Goal: Transaction & Acquisition: Register for event/course

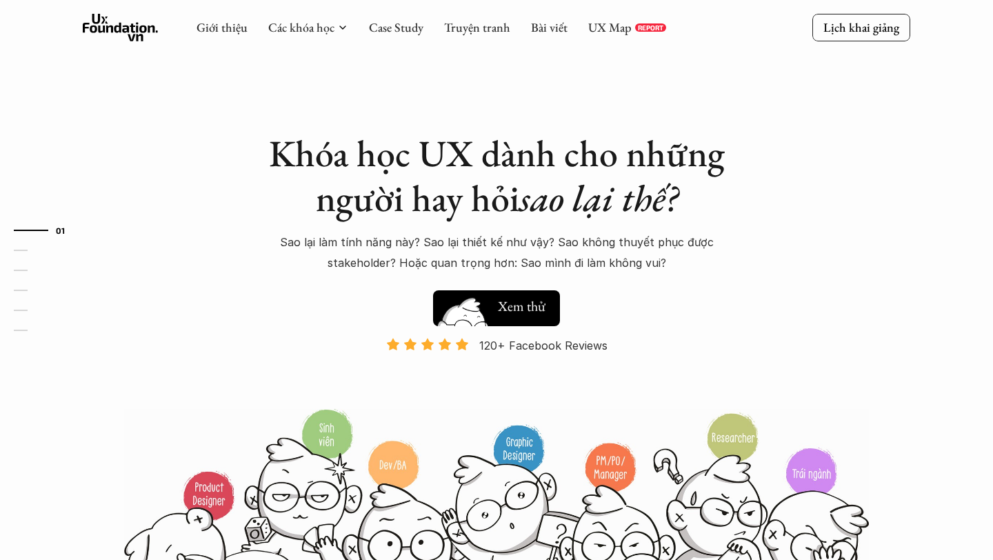
click at [516, 315] on h5 "Xem thử" at bounding box center [522, 306] width 48 height 19
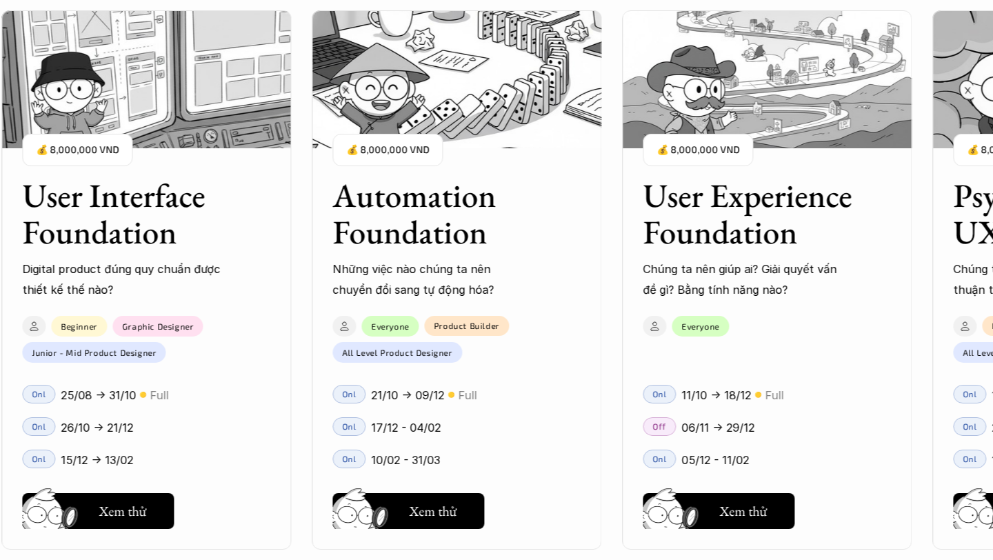
scroll to position [1339, 0]
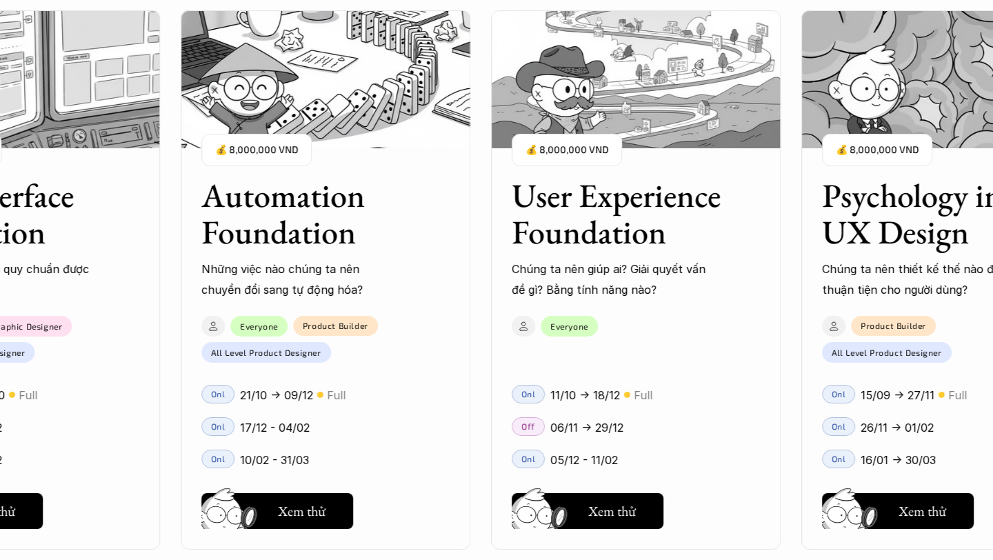
click at [602, 432] on p "06/11 -> 29/12" at bounding box center [586, 427] width 73 height 21
click at [605, 504] on h5 "Hay thôi" at bounding box center [612, 510] width 47 height 19
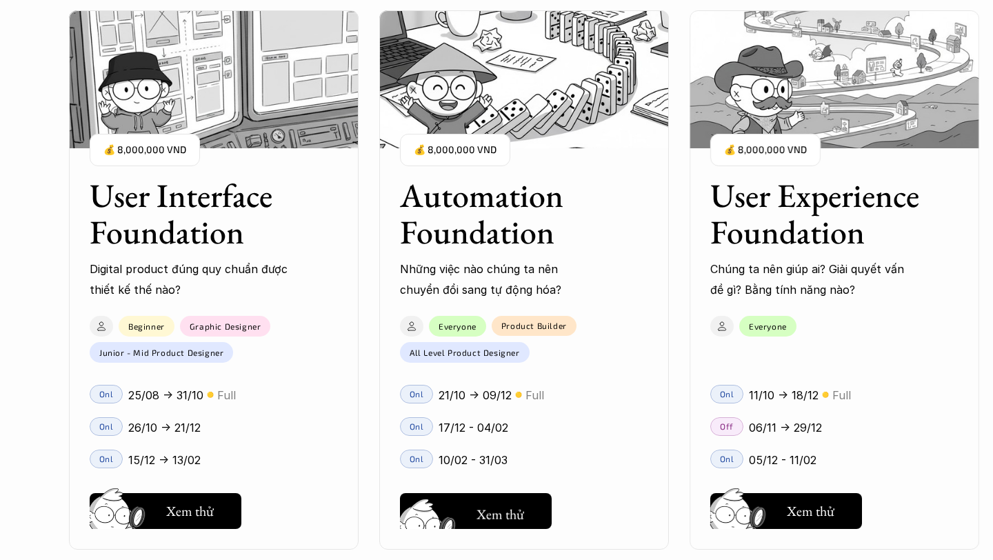
click at [480, 526] on button "Hay thôi Xem thử" at bounding box center [476, 511] width 152 height 36
click at [180, 504] on h5 "Hay thôi" at bounding box center [190, 510] width 47 height 19
click at [196, 514] on h5 "Xem thử" at bounding box center [190, 514] width 48 height 19
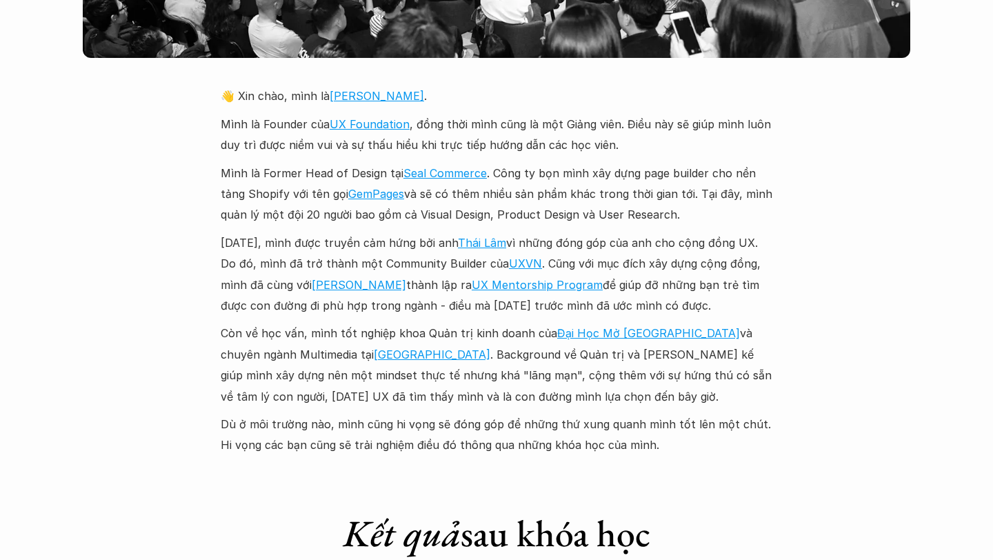
scroll to position [3286, 0]
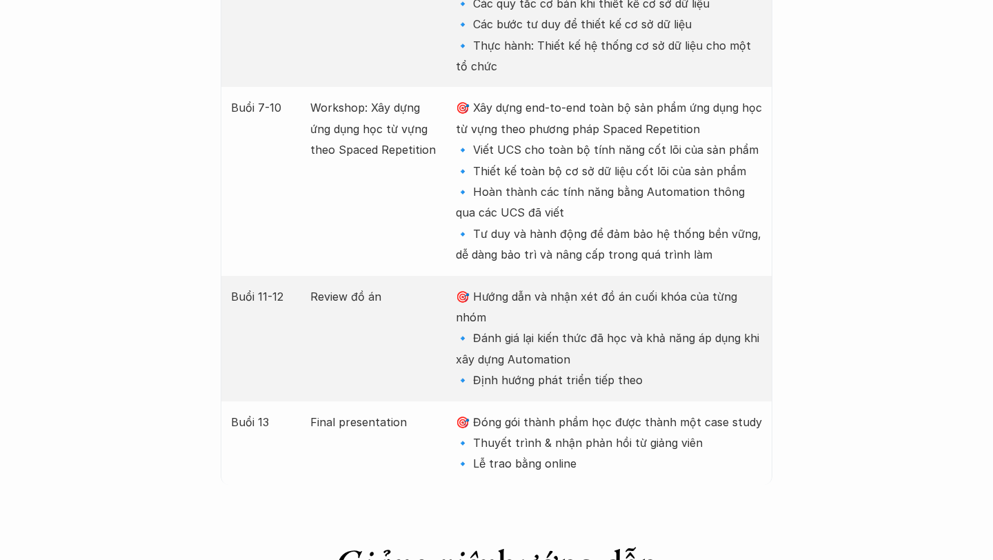
scroll to position [2746, 0]
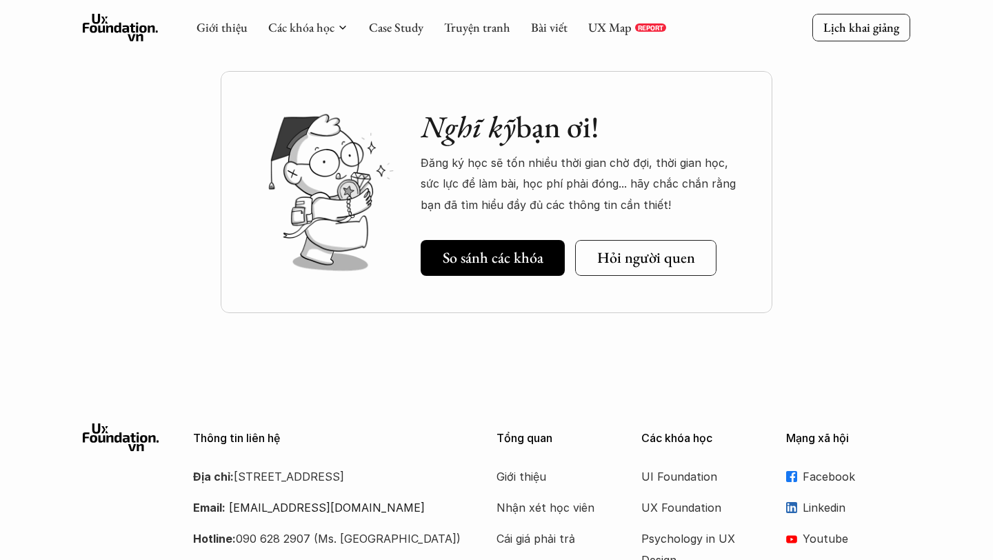
scroll to position [4933, 0]
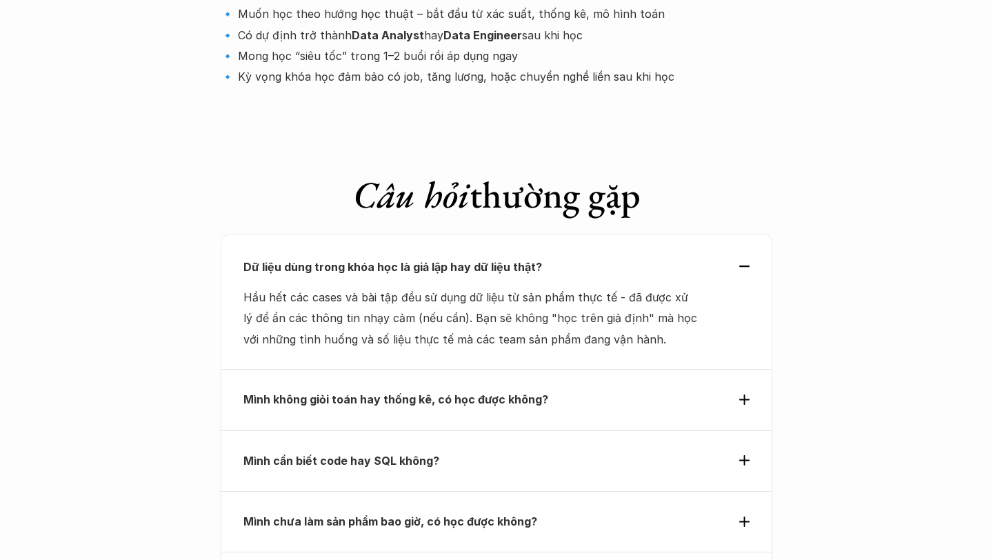
scroll to position [4732, 0]
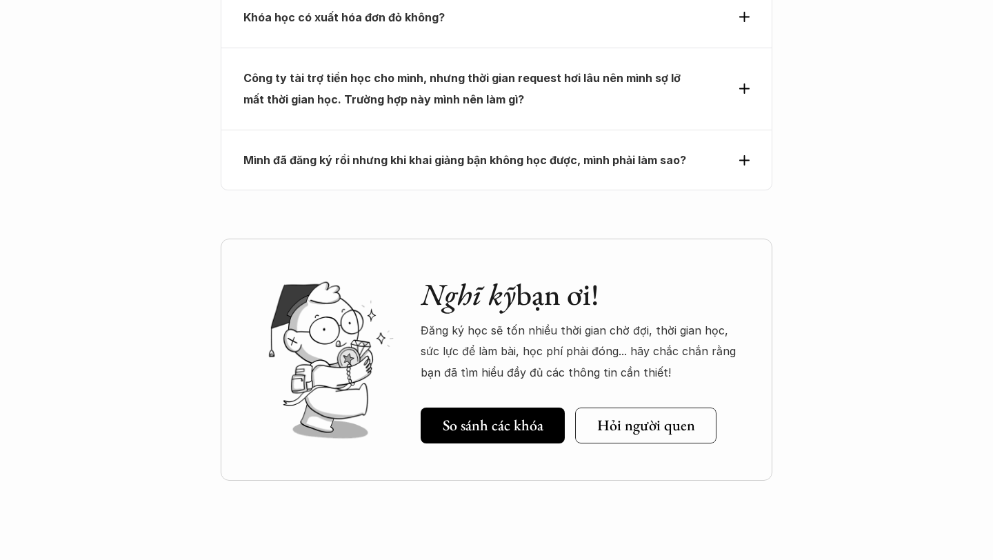
scroll to position [4832, 0]
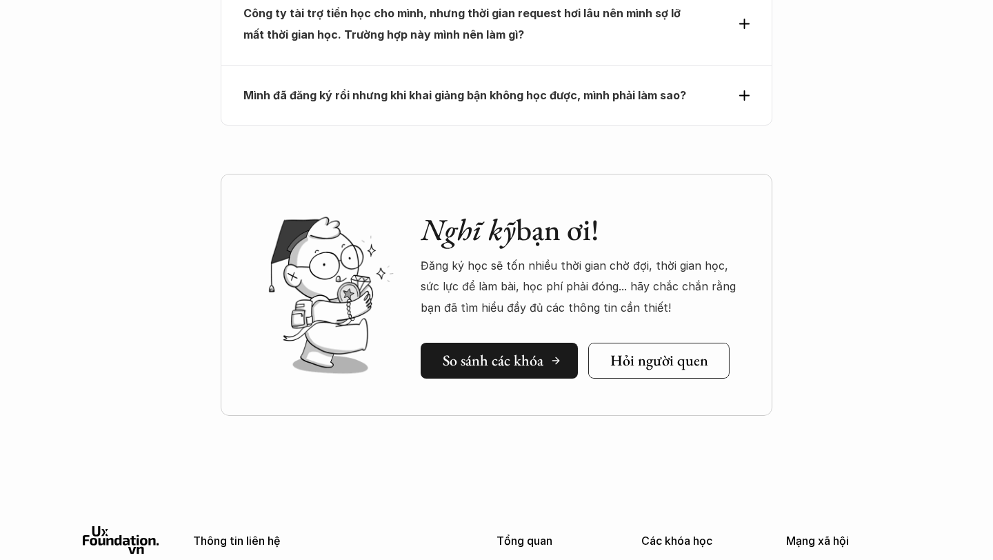
click at [526, 352] on h5 "So sánh các khóa" at bounding box center [493, 361] width 101 height 18
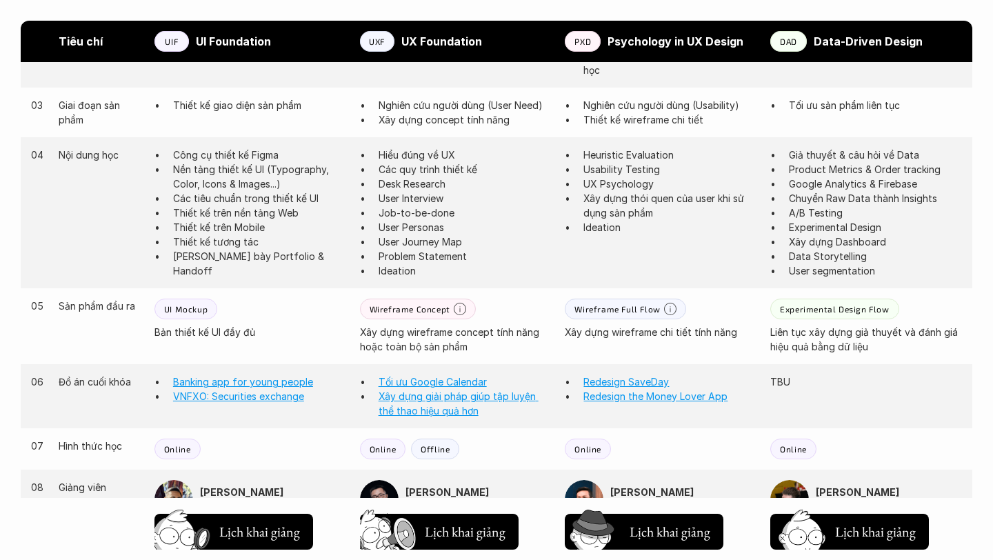
scroll to position [1010, 0]
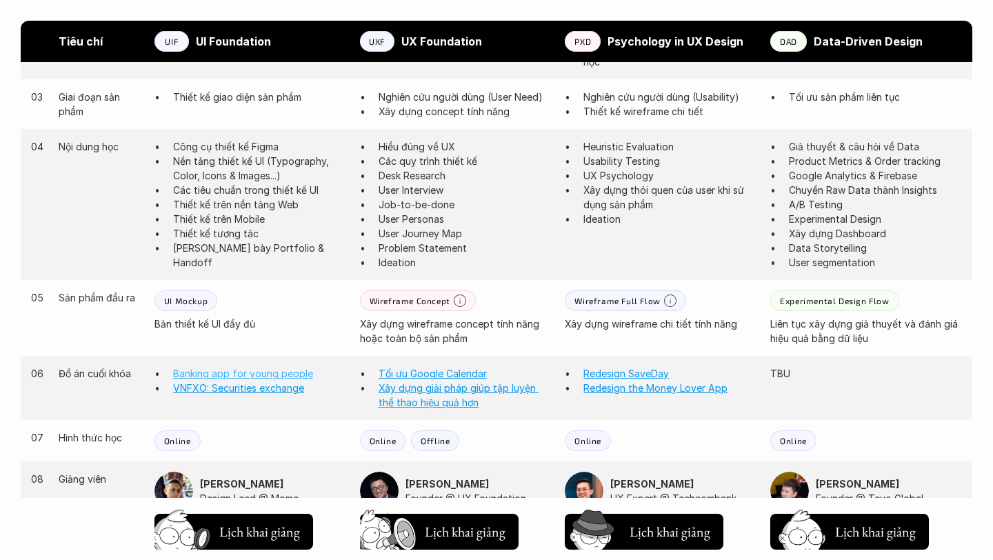
click at [259, 376] on link "Banking app for young people" at bounding box center [243, 374] width 140 height 12
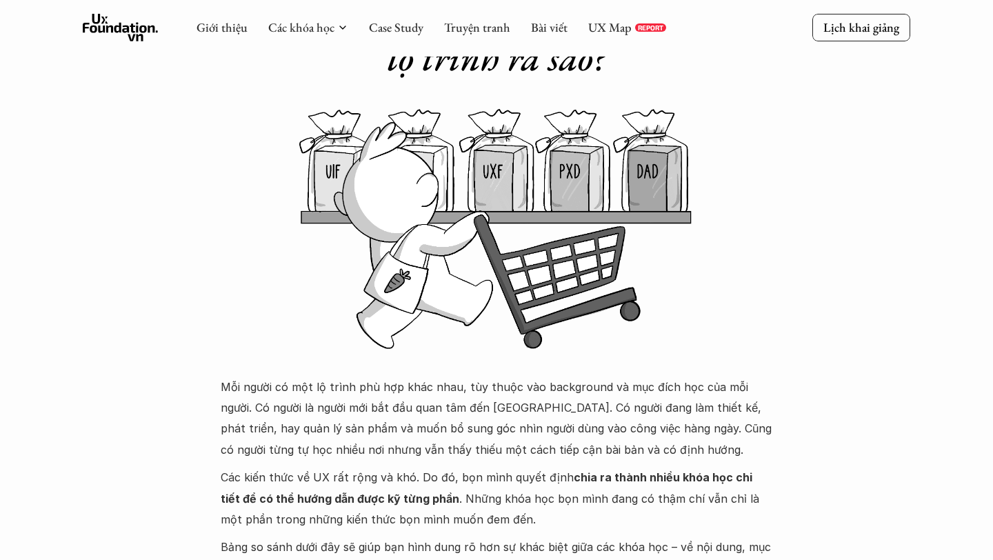
scroll to position [0, 0]
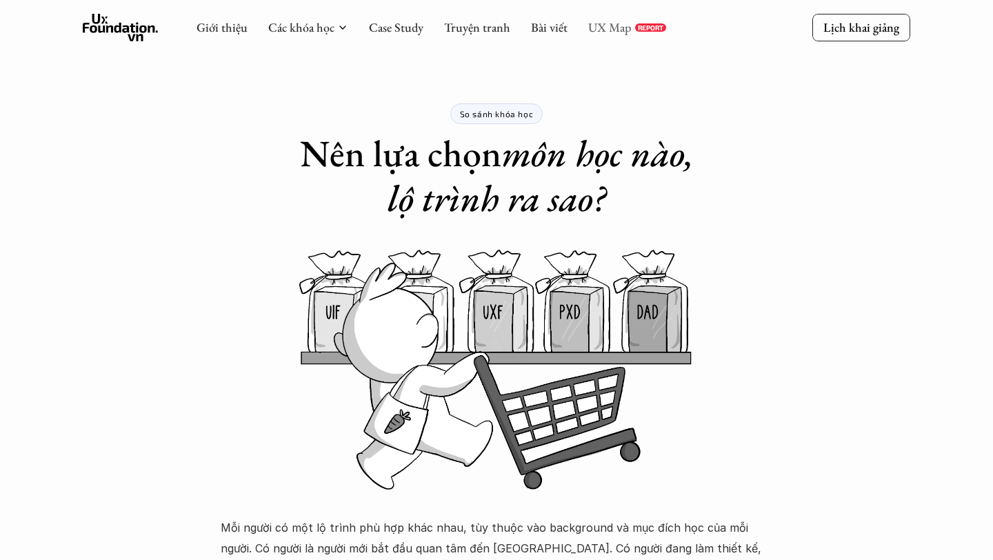
click at [613, 29] on link "UX Map" at bounding box center [609, 27] width 43 height 16
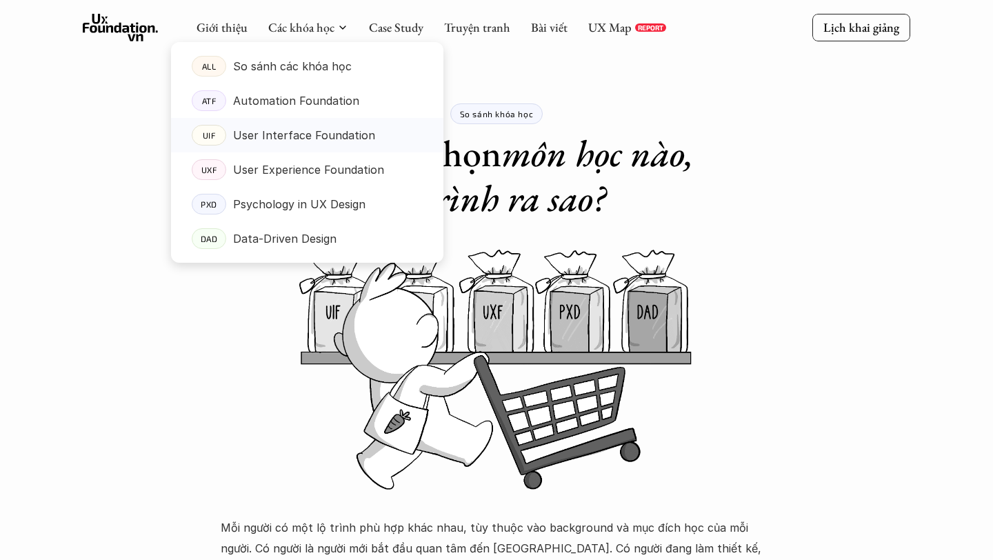
click at [288, 141] on p "User Interface Foundation" at bounding box center [304, 135] width 142 height 21
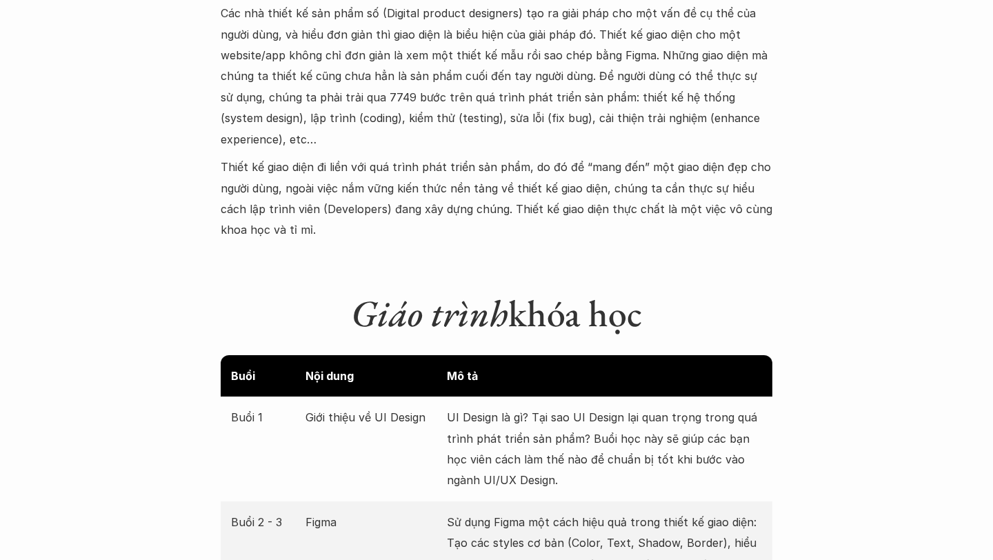
scroll to position [1582, 0]
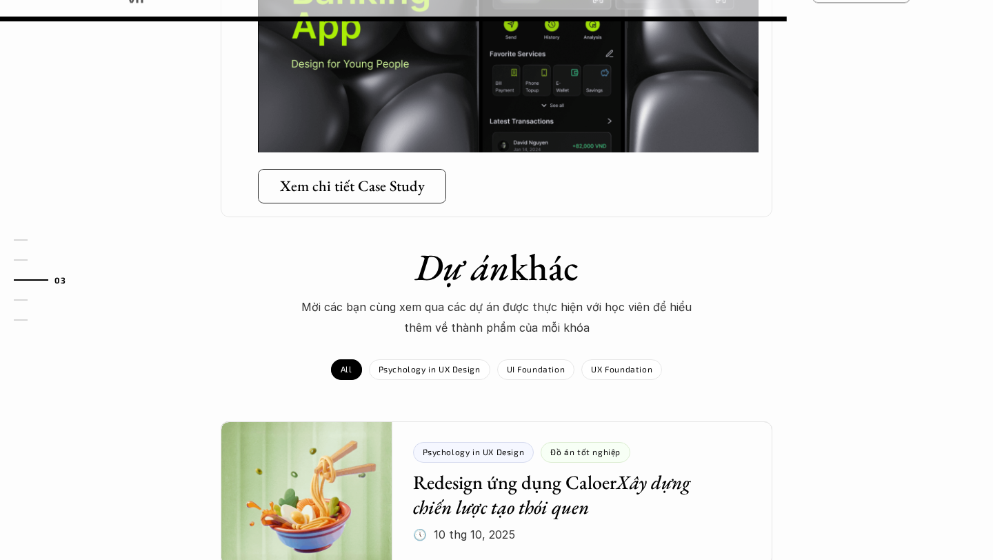
scroll to position [1001, 0]
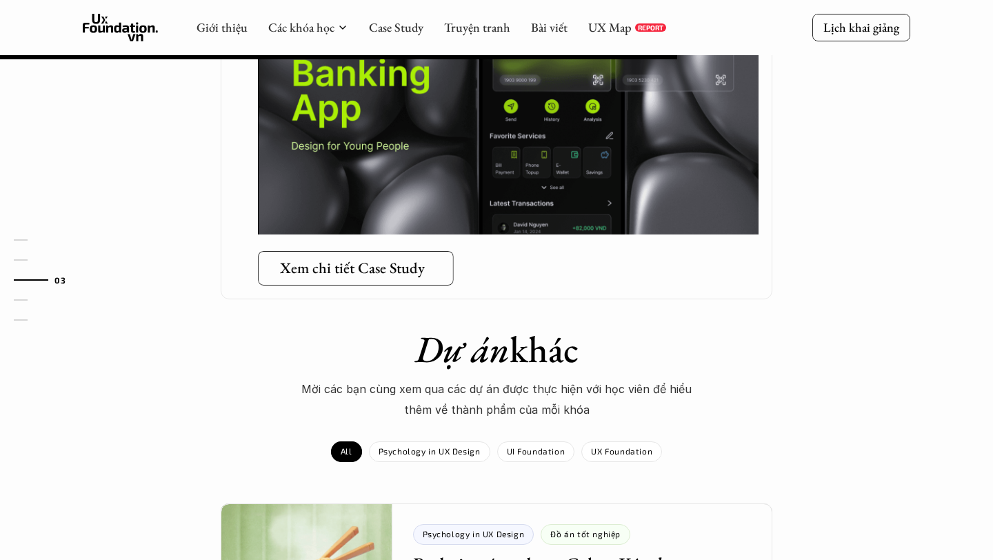
click at [416, 259] on h5 "Xem chi tiết Case Study" at bounding box center [352, 268] width 145 height 18
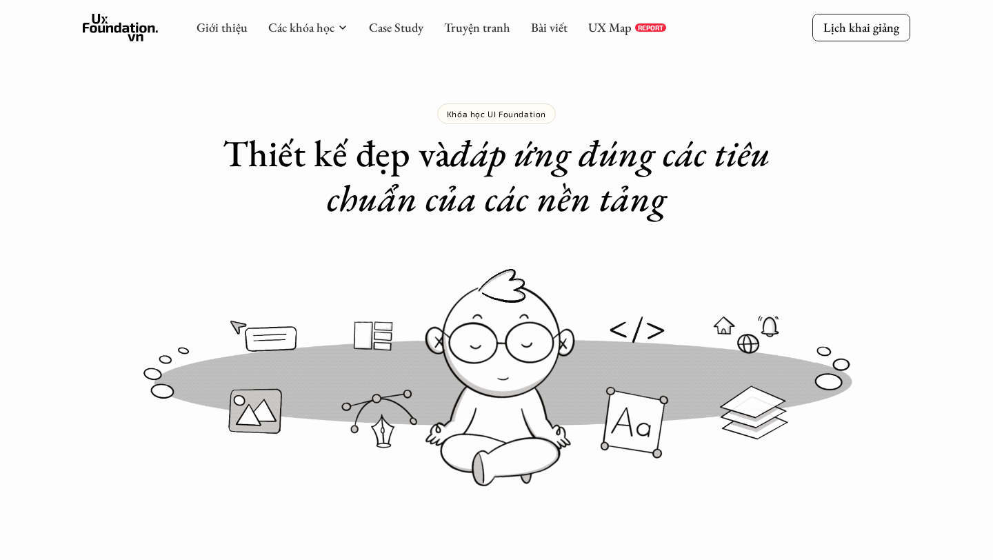
scroll to position [1582, 0]
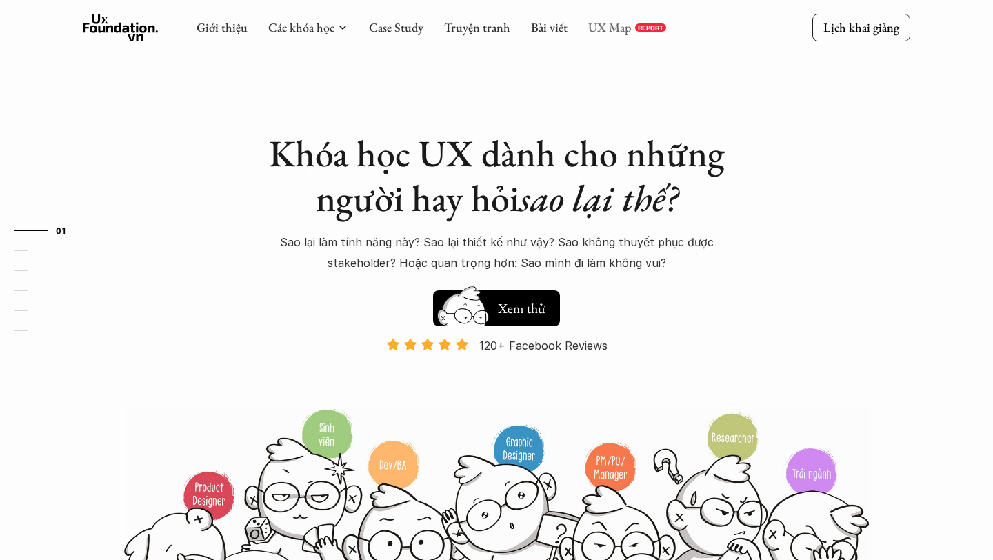
click at [627, 24] on link "UX Map" at bounding box center [609, 27] width 43 height 16
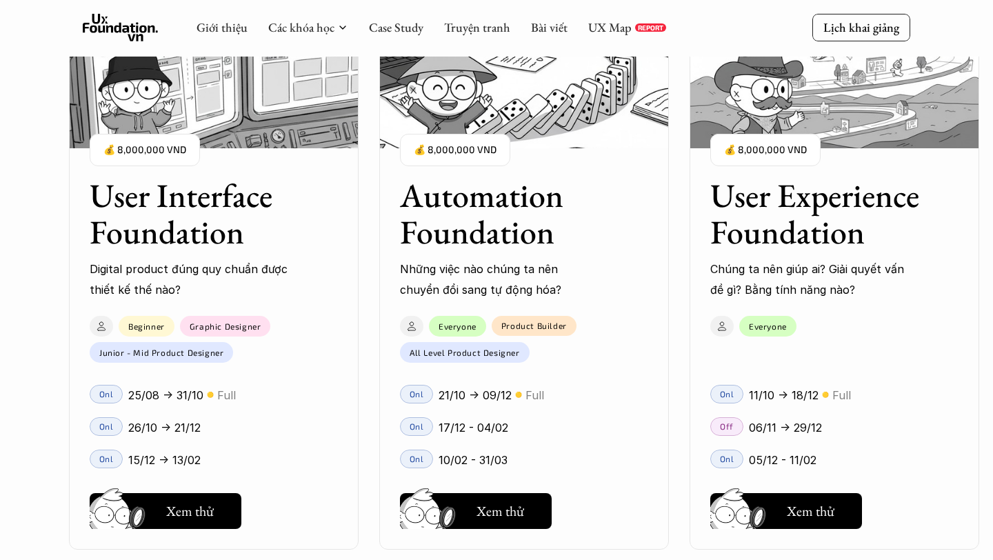
scroll to position [1307, 0]
click at [203, 511] on h5 "Xem thử" at bounding box center [190, 514] width 48 height 19
click at [192, 507] on h5 "Xem thử" at bounding box center [190, 512] width 48 height 19
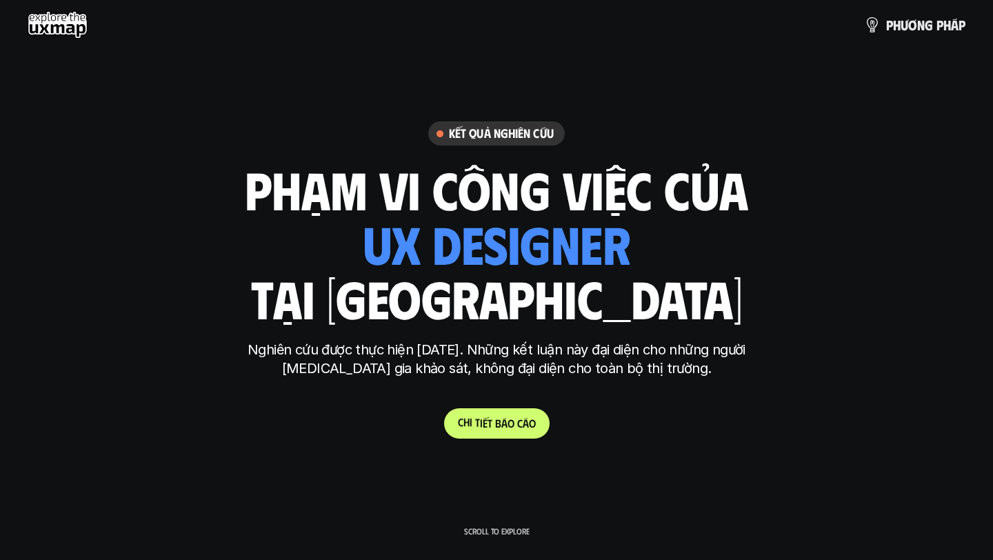
click at [495, 432] on link "C h i t i ế t b á o c á o" at bounding box center [497, 423] width 106 height 30
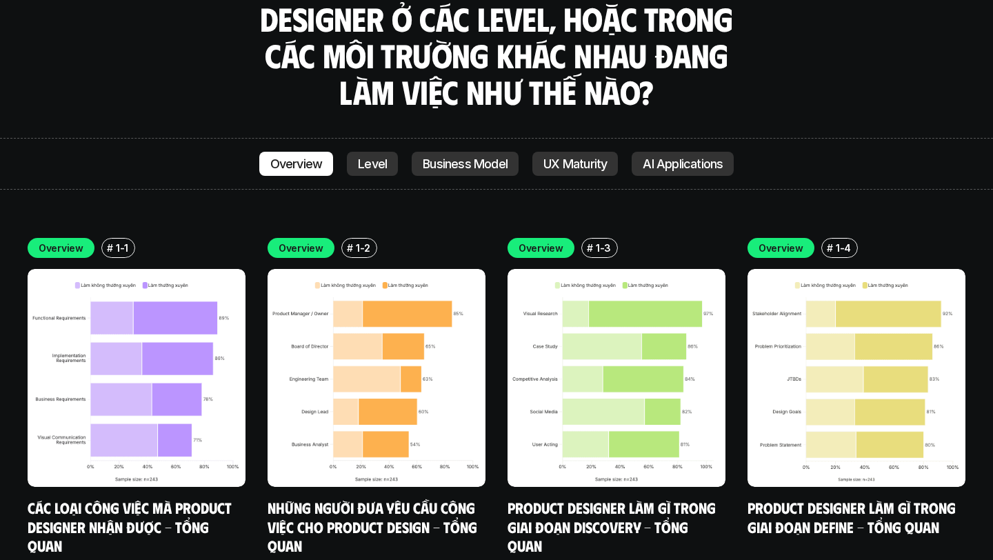
scroll to position [4655, 0]
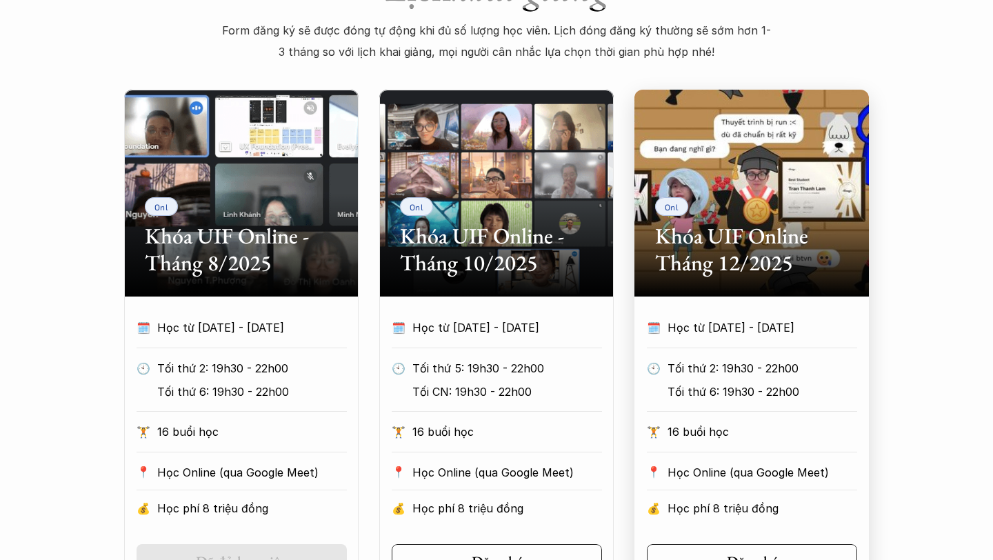
scroll to position [548, 0]
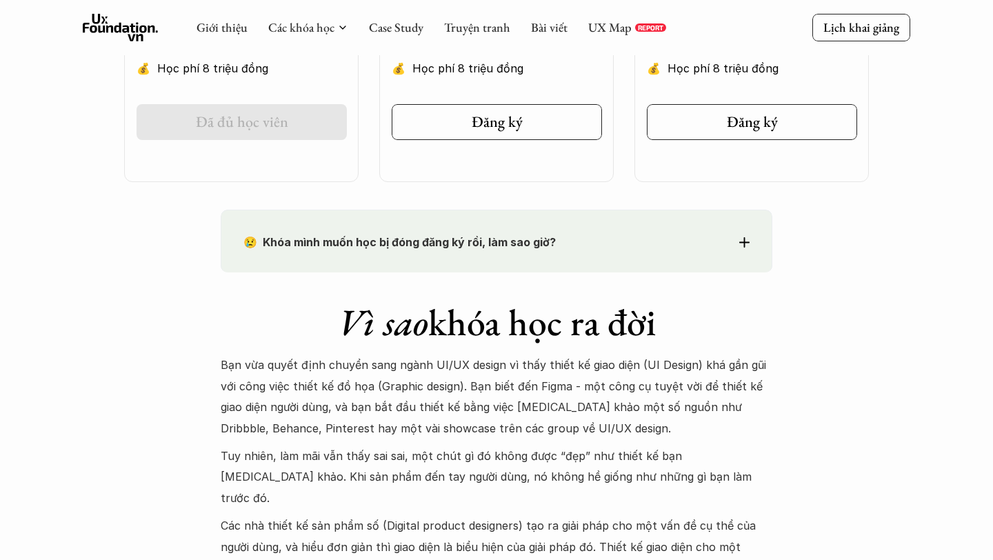
scroll to position [984, 0]
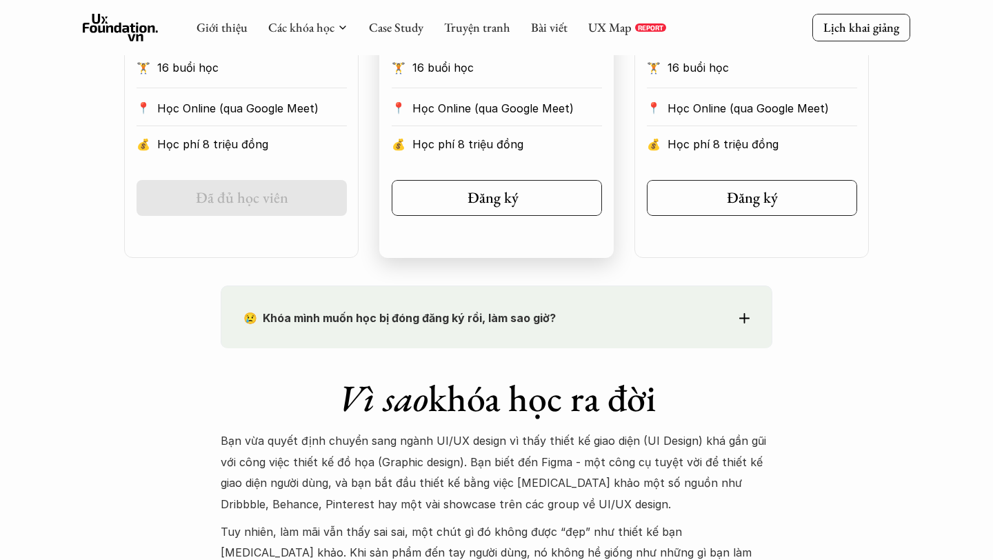
click at [488, 197] on h5 "Đăng ký" at bounding box center [493, 198] width 51 height 18
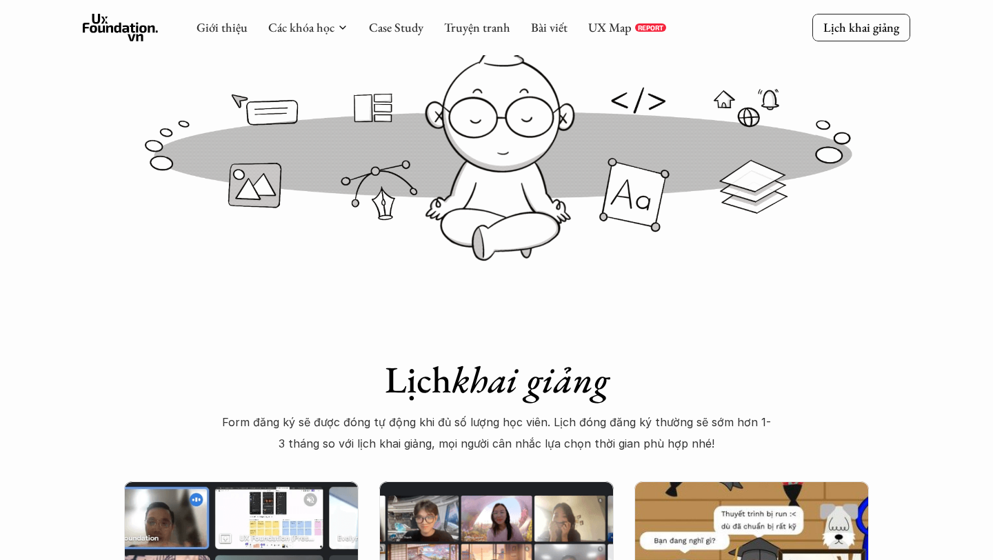
scroll to position [0, 0]
